Goal: Information Seeking & Learning: Find specific fact

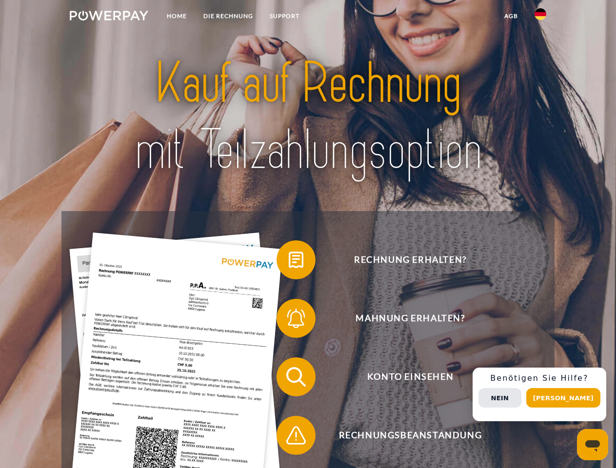
click at [109, 17] on img at bounding box center [109, 16] width 78 height 10
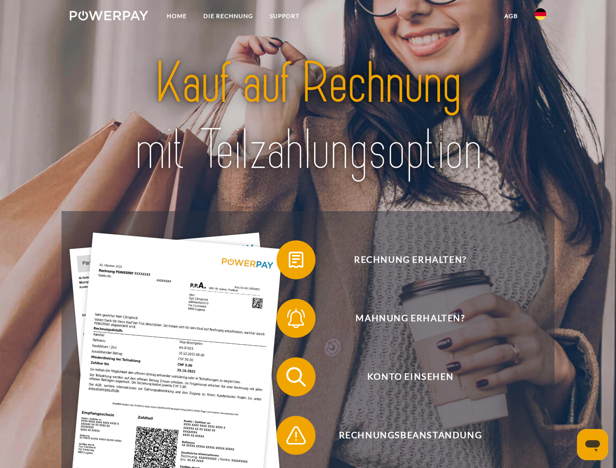
click at [540, 17] on img at bounding box center [540, 14] width 12 height 12
click at [510, 16] on link "agb" at bounding box center [511, 16] width 30 height 18
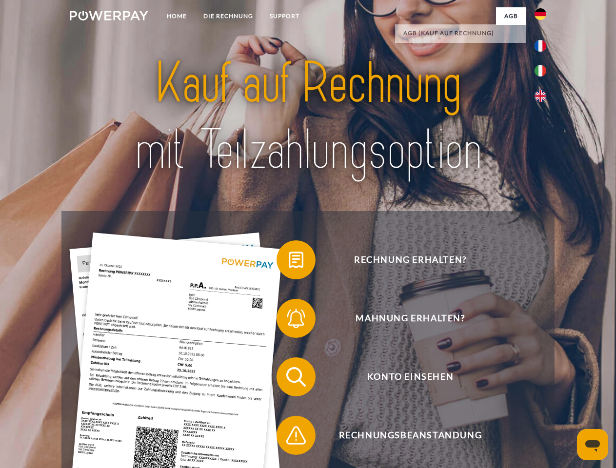
click at [289, 262] on span at bounding box center [281, 259] width 49 height 49
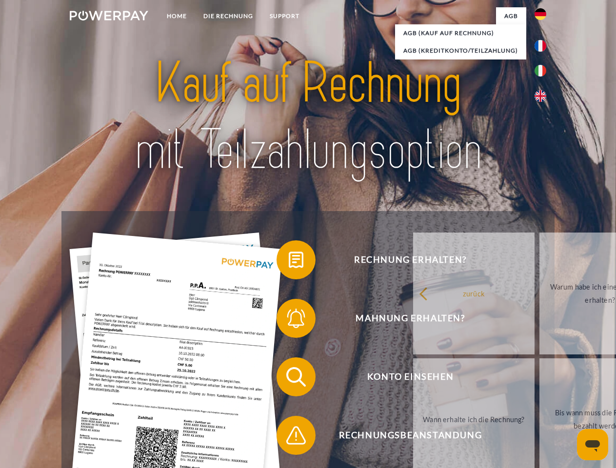
click at [289, 320] on span at bounding box center [281, 318] width 49 height 49
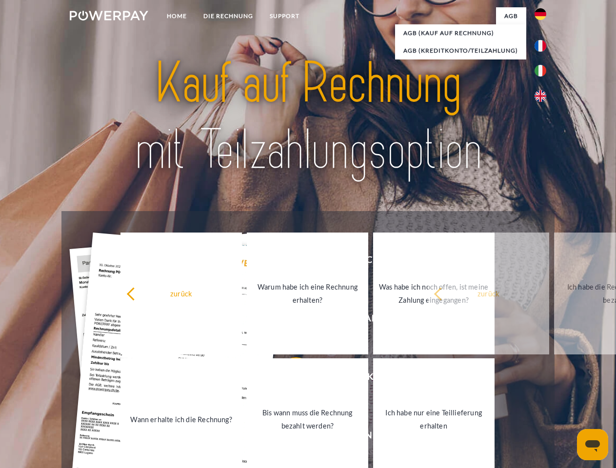
click at [289, 379] on link "Bis wann muss die Rechnung bezahlt werden?" at bounding box center [307, 419] width 121 height 122
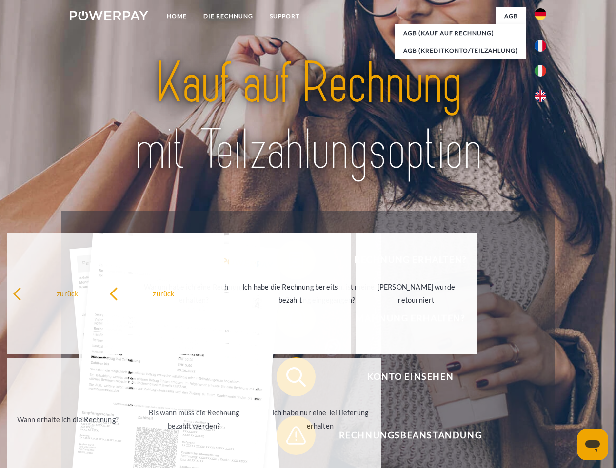
click at [289, 437] on span at bounding box center [281, 435] width 49 height 49
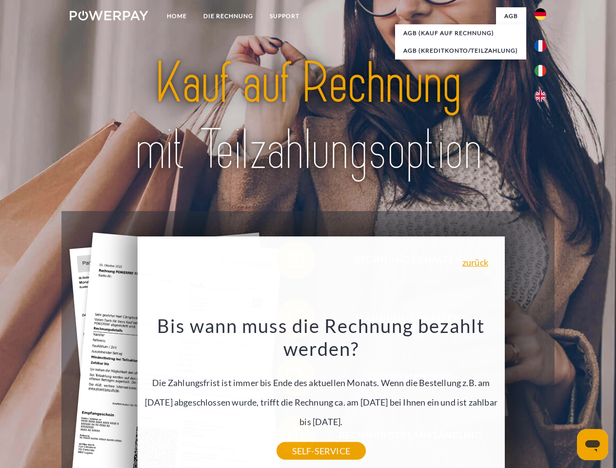
click at [543, 394] on div "Rechnung erhalten? Mahnung erhalten? Konto einsehen" at bounding box center [307, 406] width 492 height 390
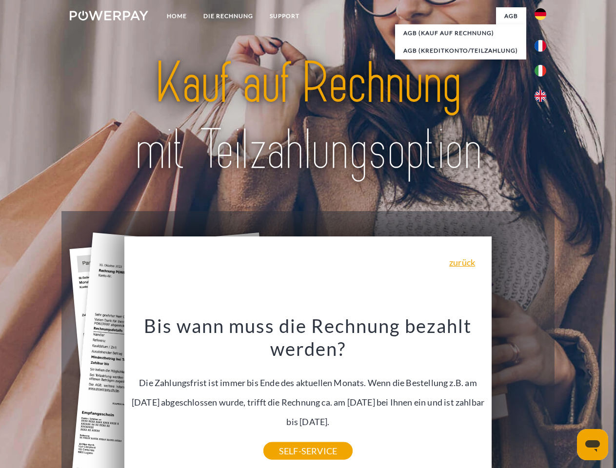
click at [519, 396] on span "Konto einsehen" at bounding box center [410, 376] width 239 height 39
click at [567, 398] on header "Home DIE RECHNUNG SUPPORT" at bounding box center [308, 336] width 616 height 673
